Goal: Transaction & Acquisition: Purchase product/service

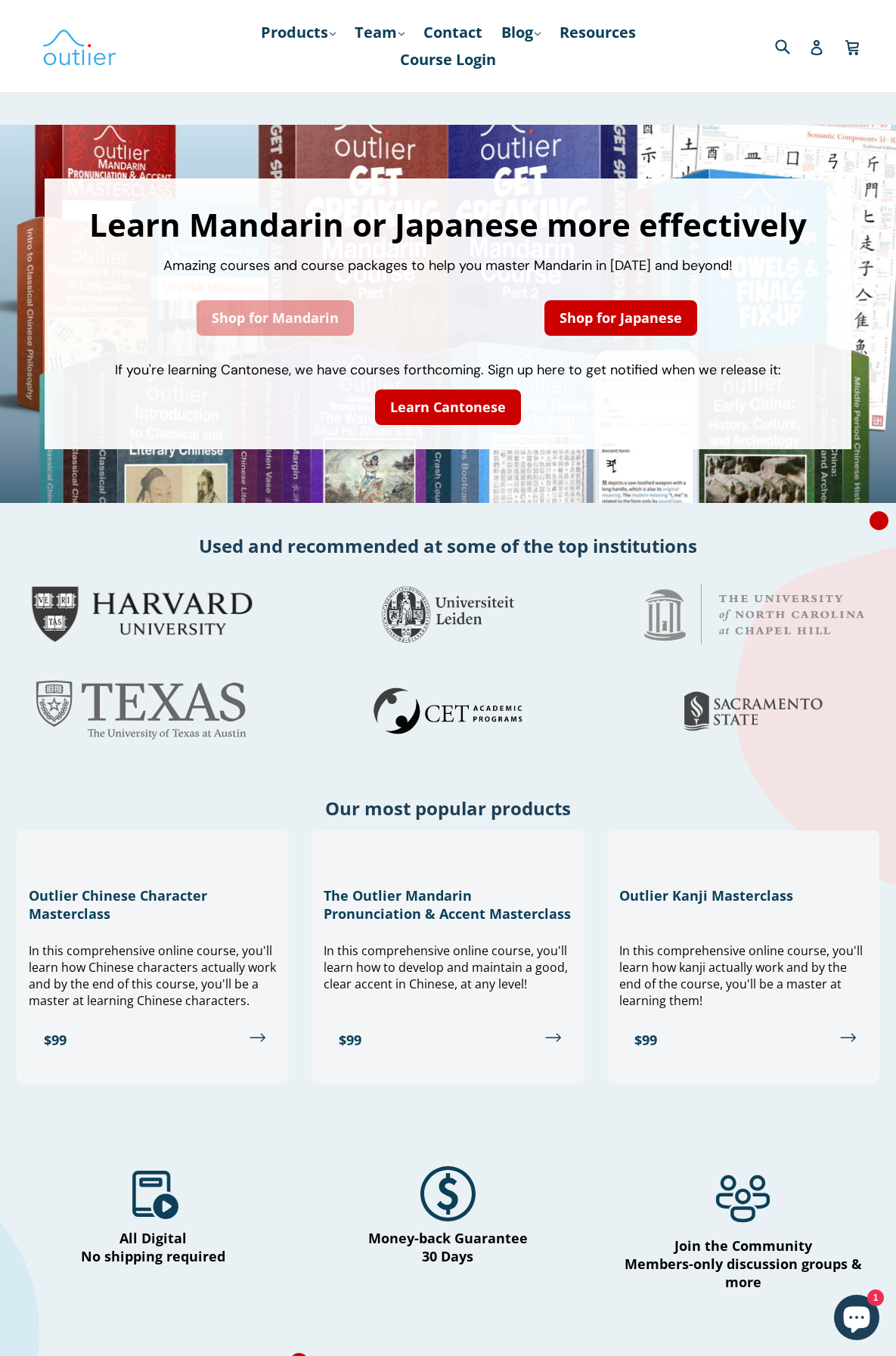
click at [292, 314] on link "Shop for Mandarin" at bounding box center [275, 318] width 157 height 35
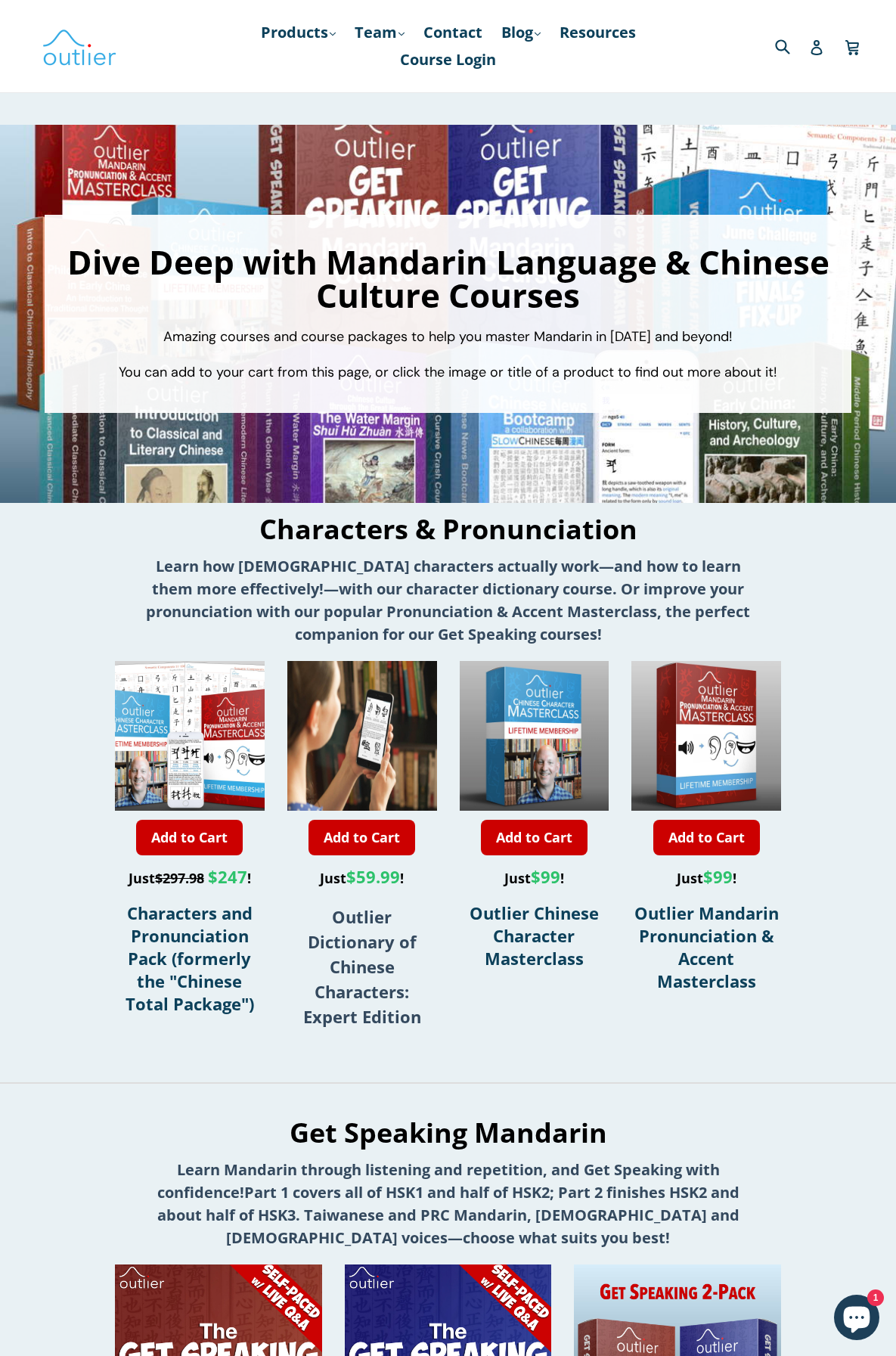
drag, startPoint x: 58, startPoint y: 426, endPoint x: 329, endPoint y: 6, distance: 499.8
click at [317, 32] on link "Products .cls-1{fill:#231f20} expand" at bounding box center [298, 33] width 90 height 27
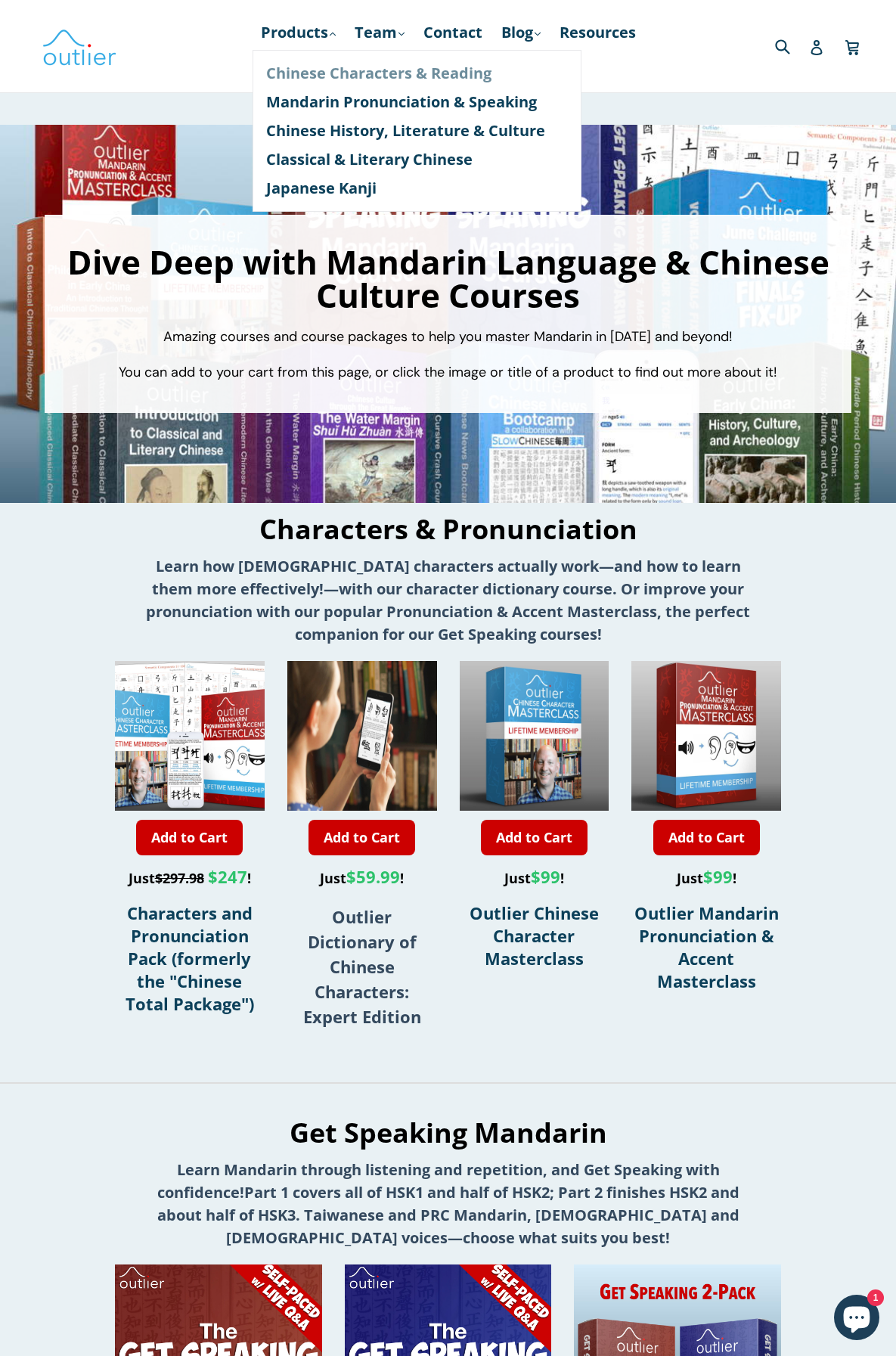
click at [335, 68] on link "Chinese Characters & Reading" at bounding box center [416, 74] width 302 height 29
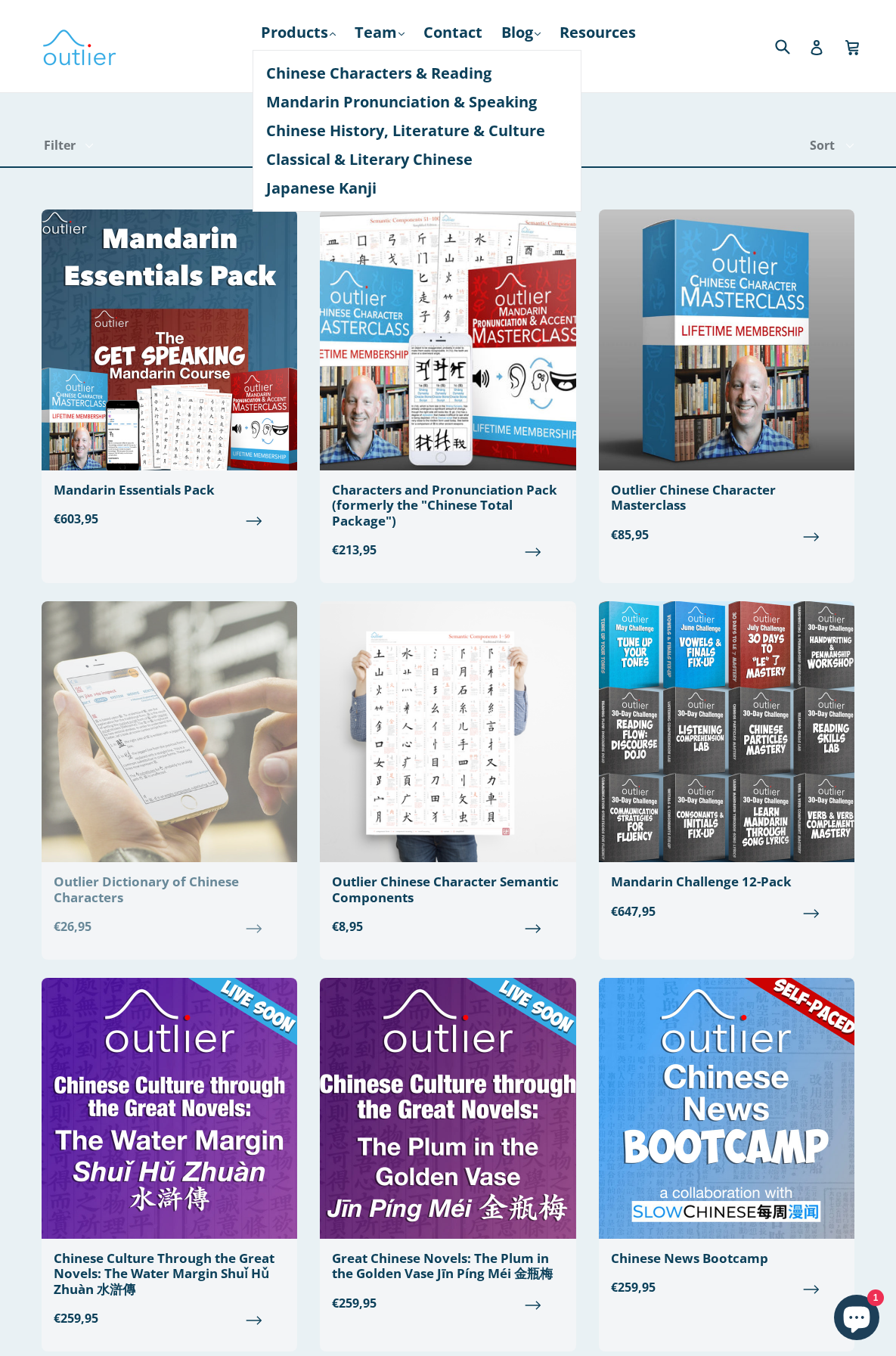
click at [89, 891] on div "Outlier Dictionary of Chinese Characters" at bounding box center [169, 889] width 231 height 31
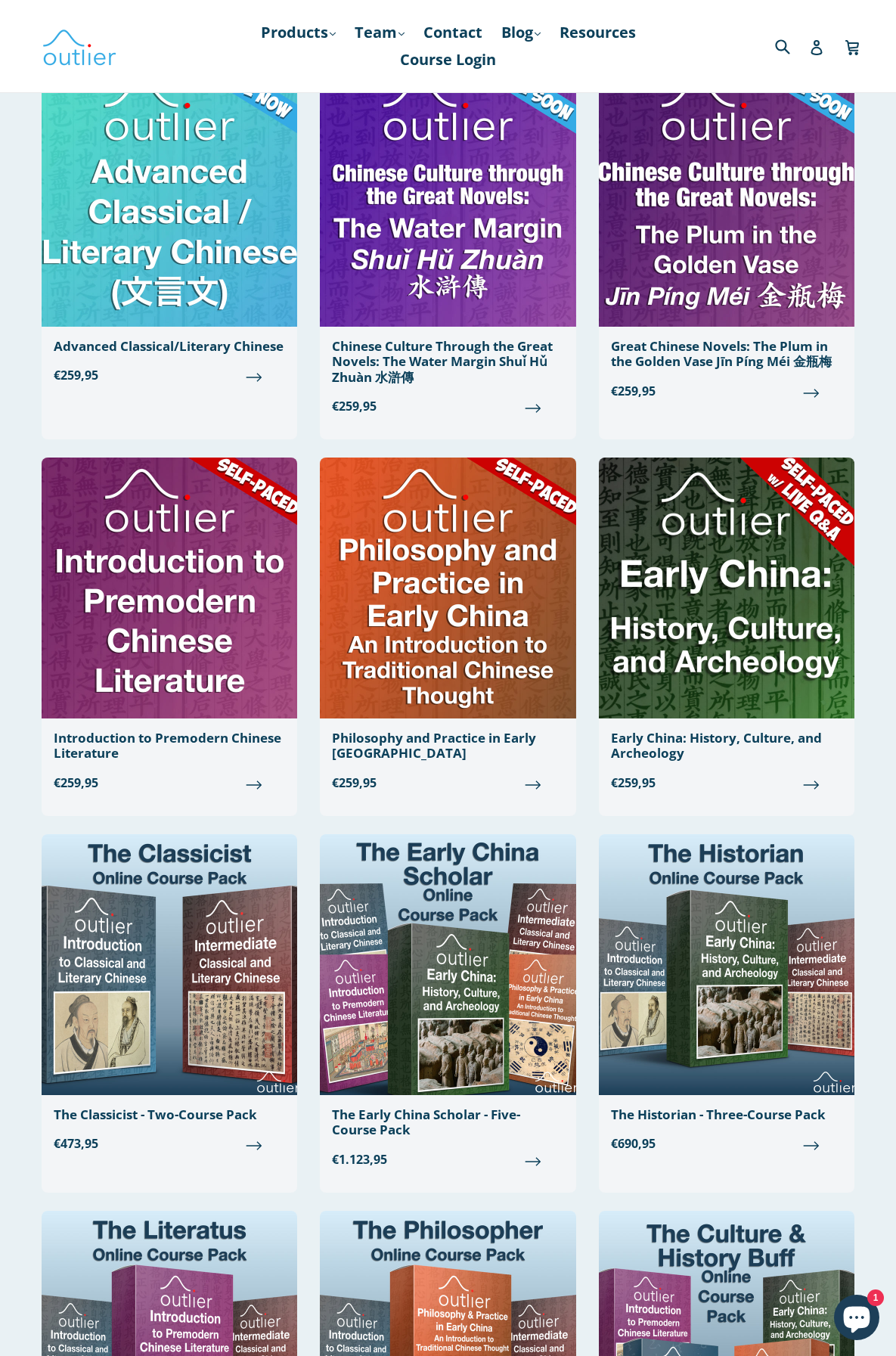
scroll to position [529, 0]
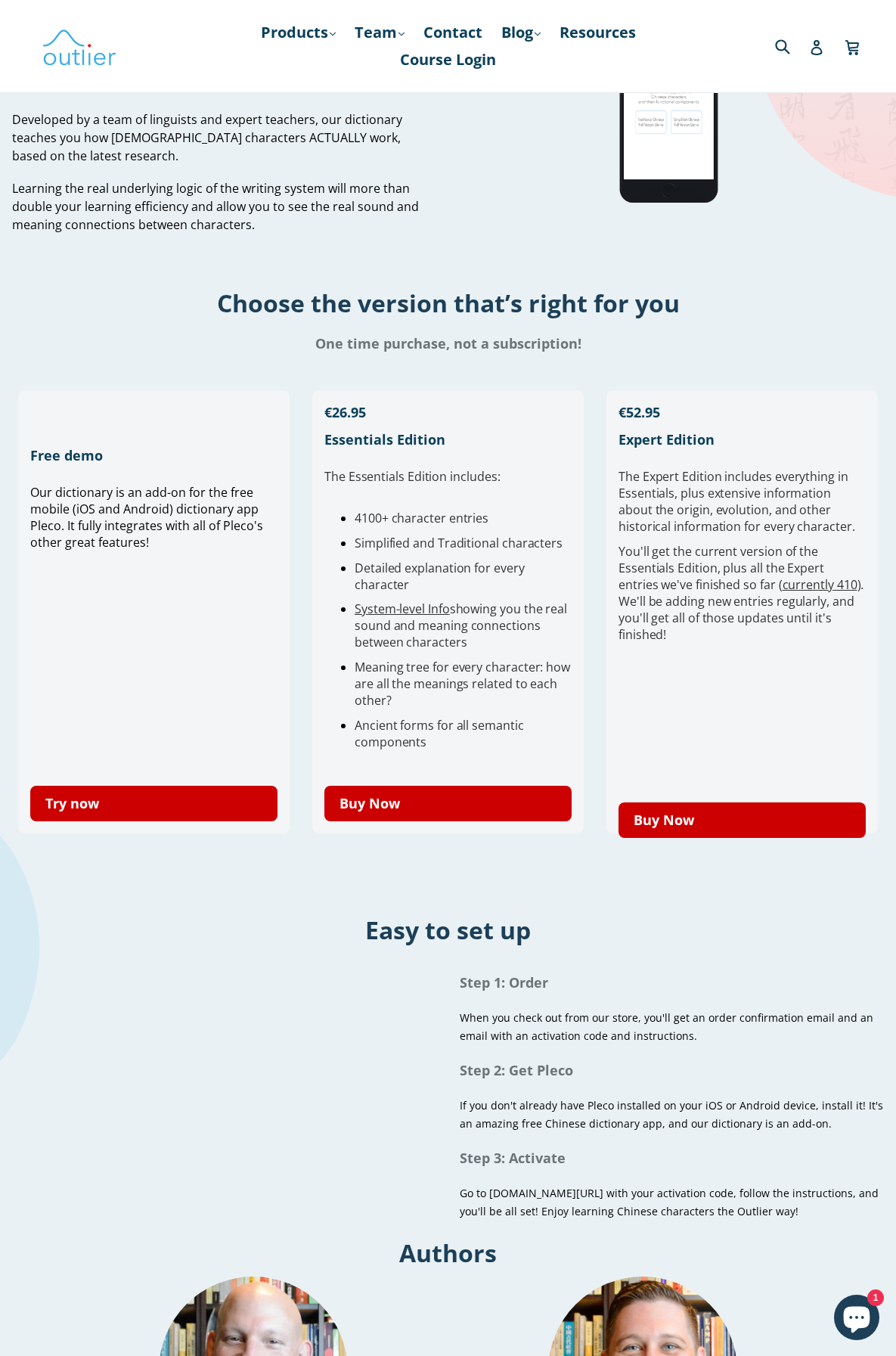
scroll to position [378, 0]
